Goal: Task Accomplishment & Management: Manage account settings

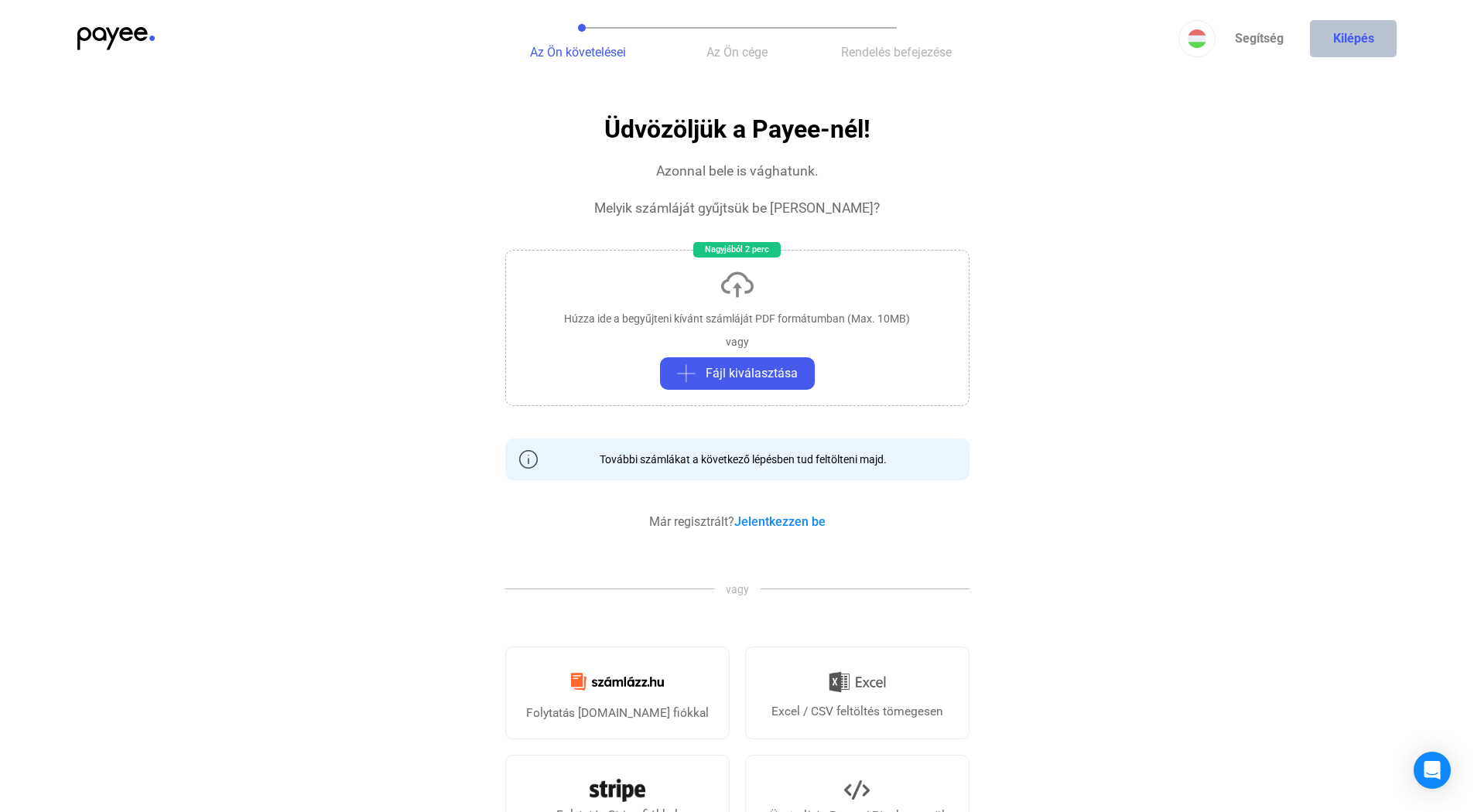
click at [1320, 20] on button "Kilépés" at bounding box center [1353, 39] width 87 height 38
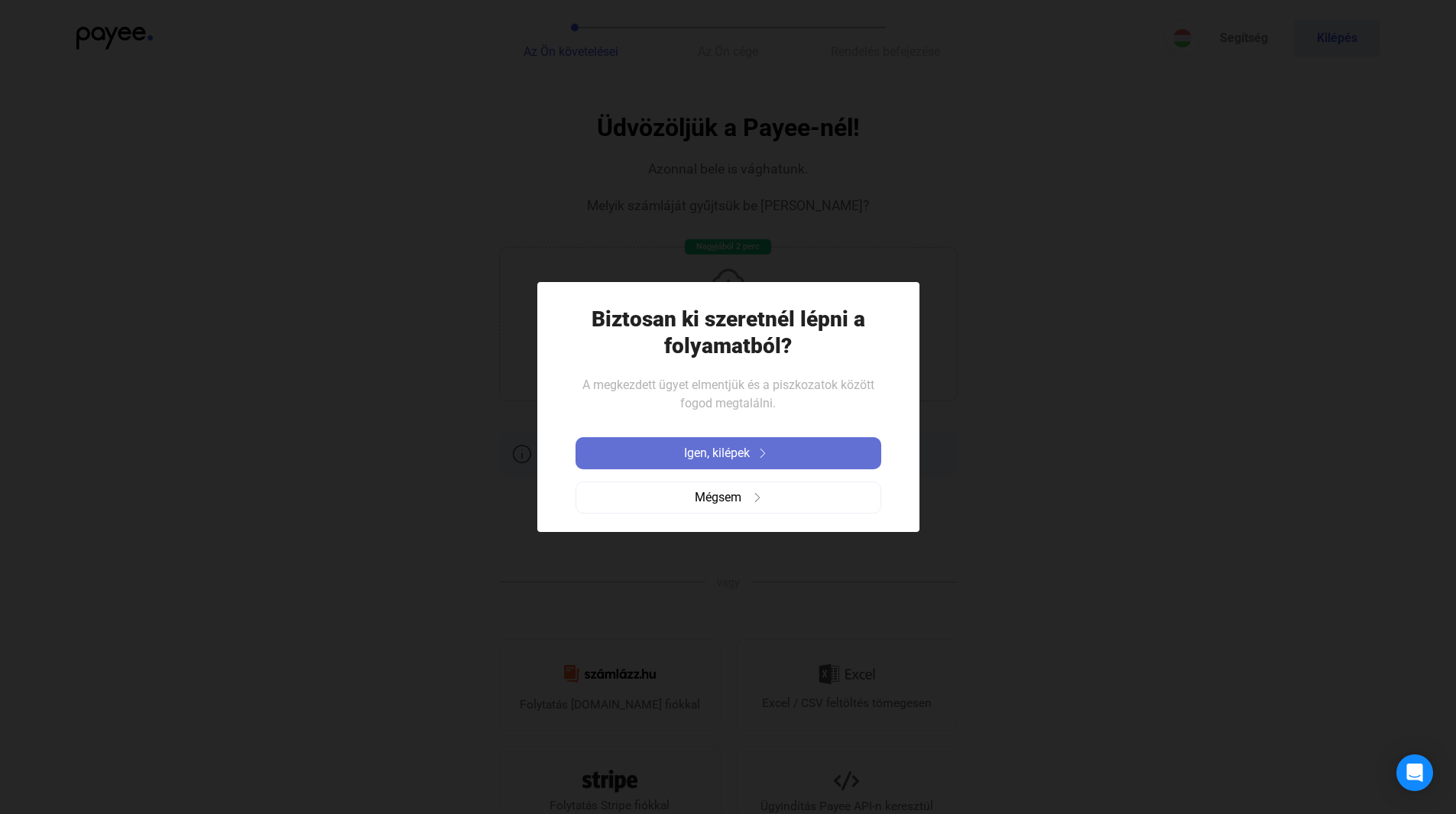
click at [803, 450] on div "Igen, kilépek" at bounding box center [728, 453] width 297 height 19
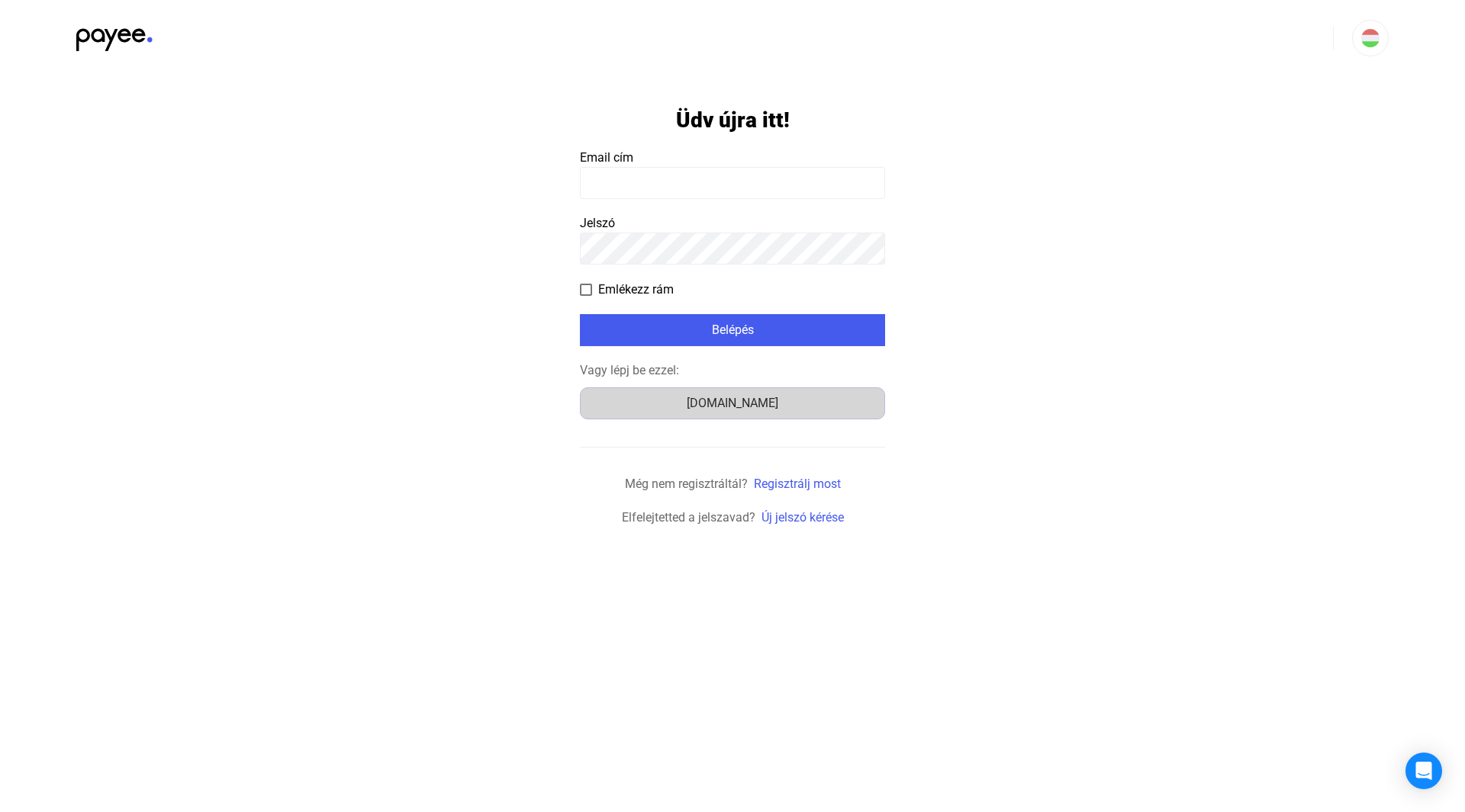
click at [712, 400] on div "[DOMAIN_NAME]" at bounding box center [732, 403] width 294 height 18
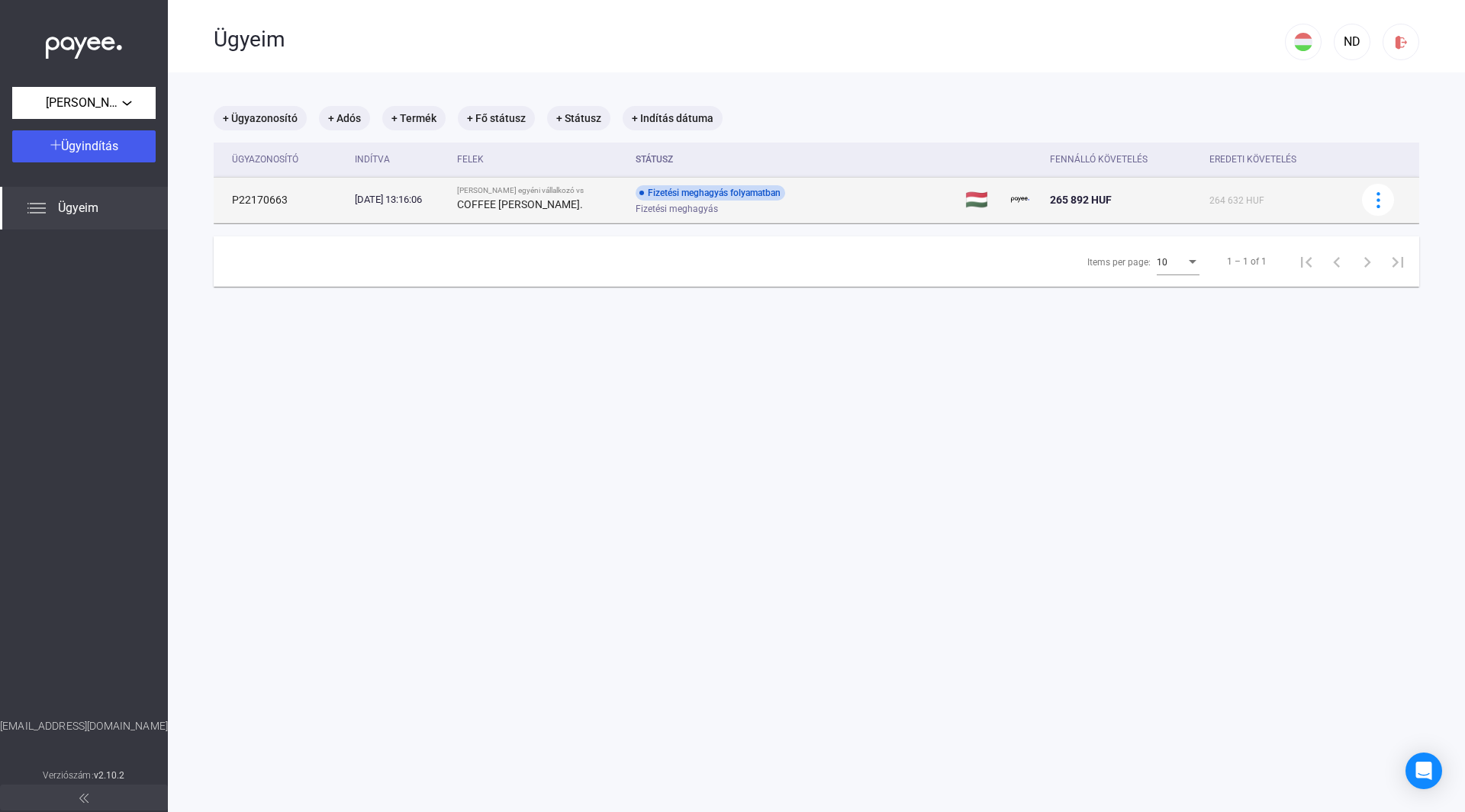
click at [970, 205] on td "🇭🇺" at bounding box center [982, 200] width 45 height 46
